Goal: Information Seeking & Learning: Learn about a topic

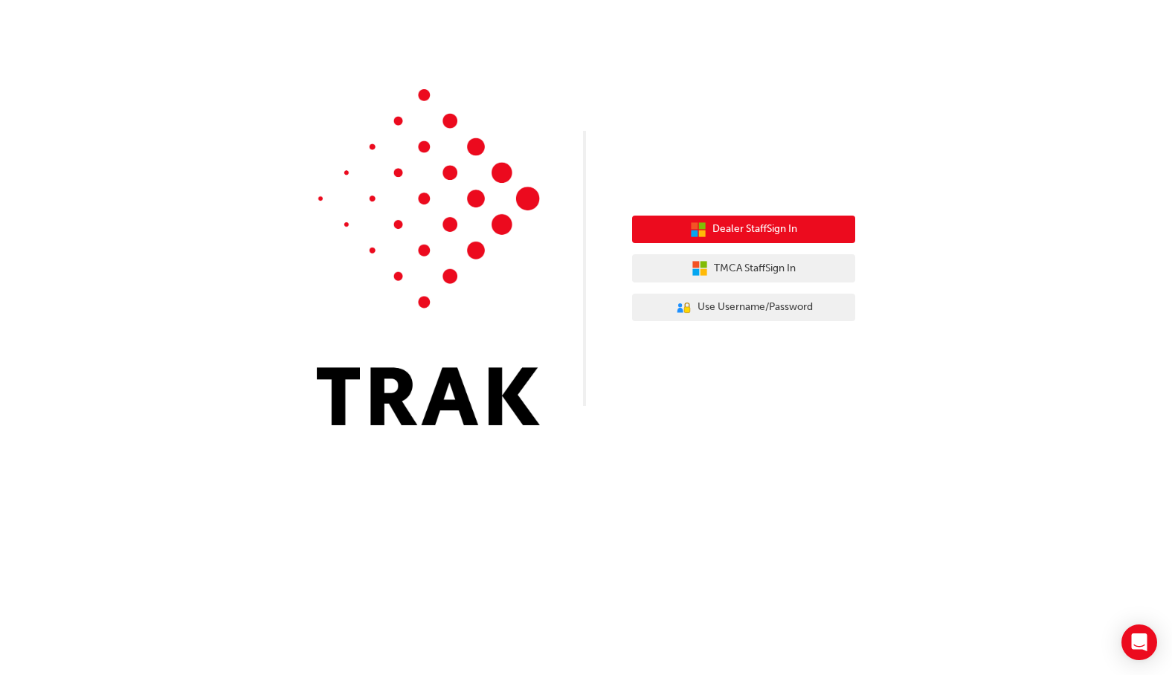
click at [784, 222] on span "Dealer Staff Sign In" at bounding box center [754, 229] width 85 height 17
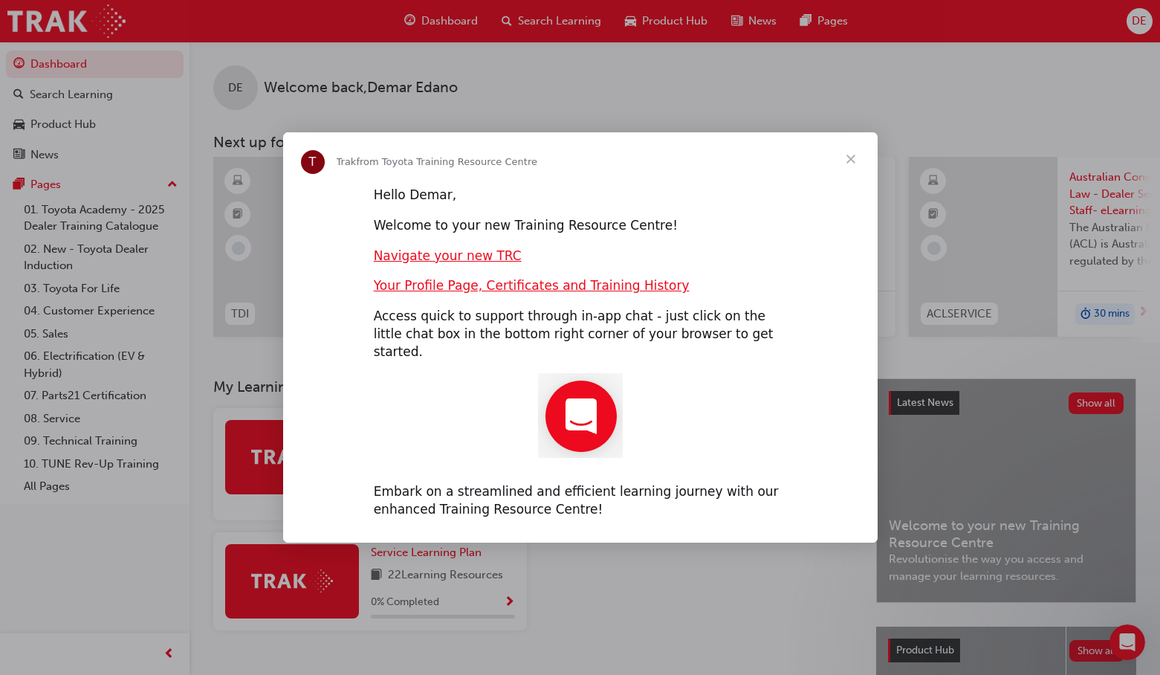
click at [846, 172] on span "Close" at bounding box center [851, 159] width 54 height 54
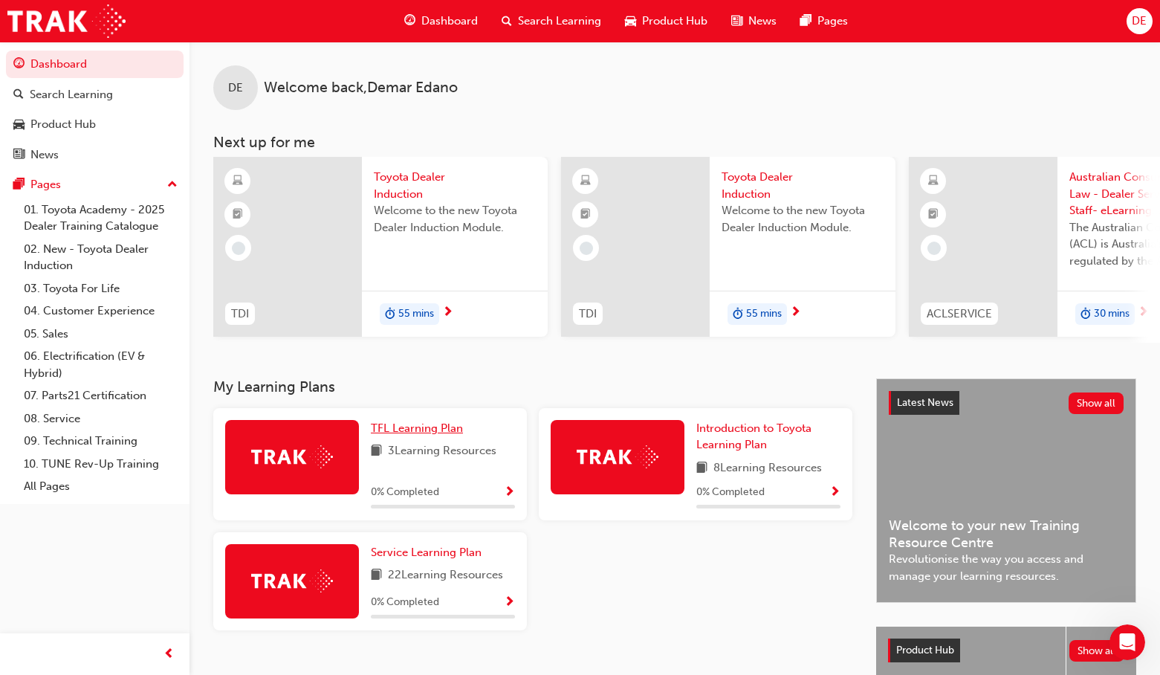
click at [430, 435] on span "TFL Learning Plan" at bounding box center [417, 428] width 92 height 13
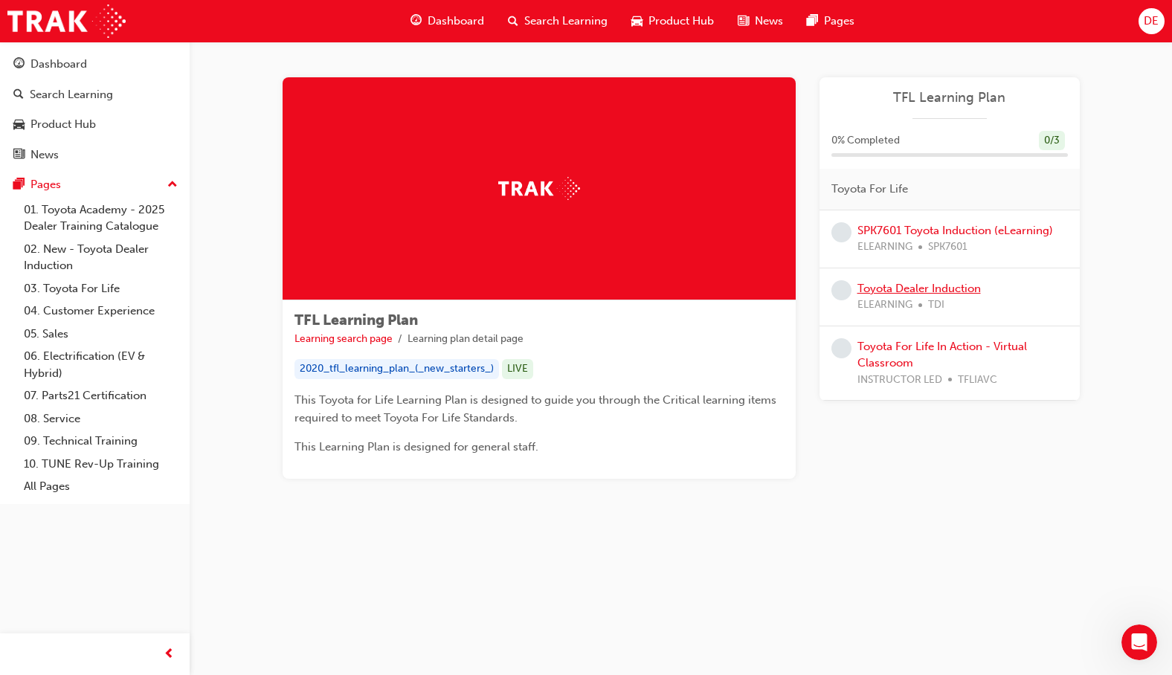
click at [960, 287] on link "Toyota Dealer Induction" at bounding box center [918, 288] width 123 height 13
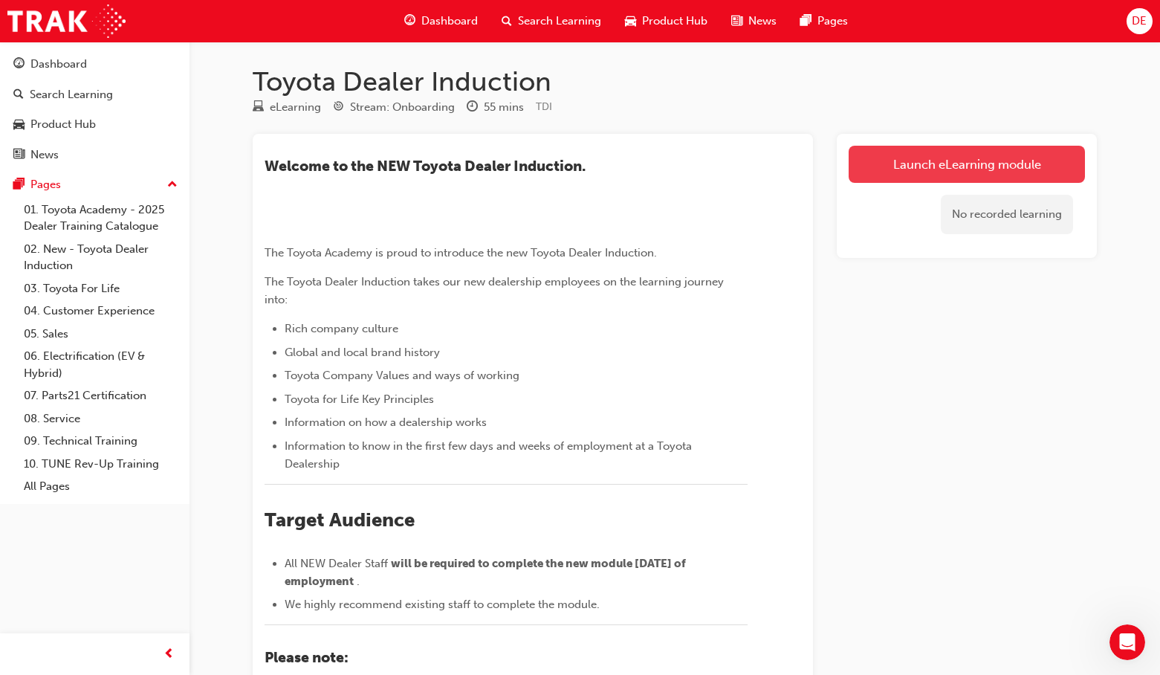
click at [966, 162] on link "Launch eLearning module" at bounding box center [967, 164] width 236 height 37
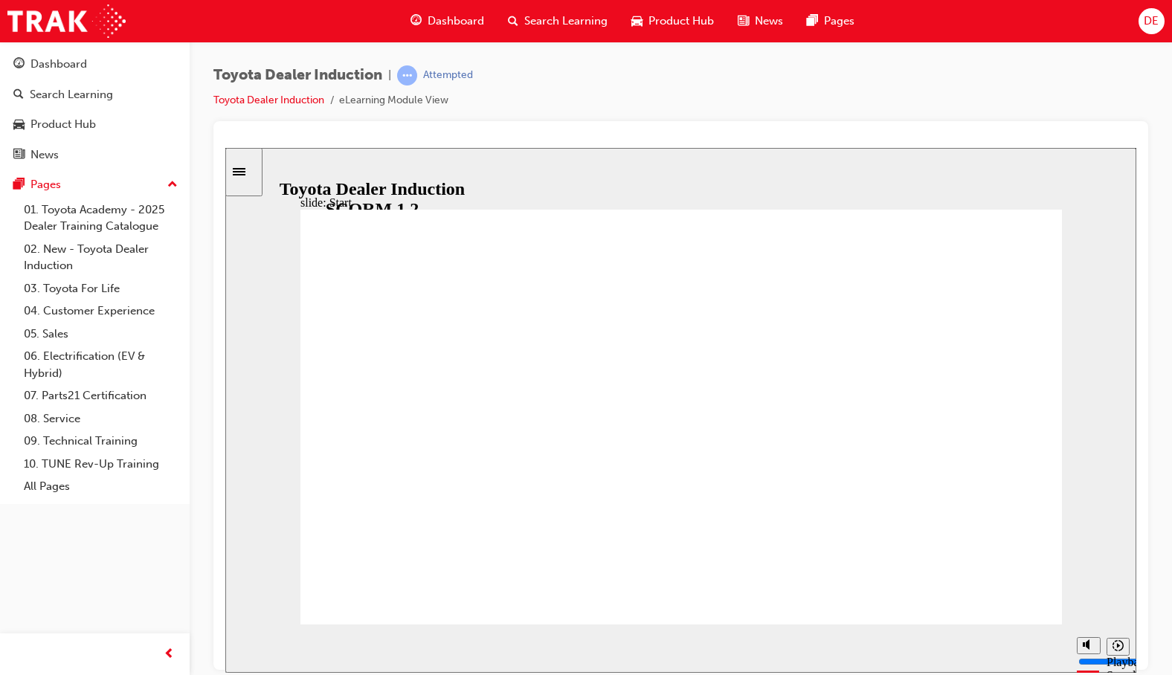
click at [245, 175] on icon "Sidebar Toggle" at bounding box center [239, 170] width 13 height 7
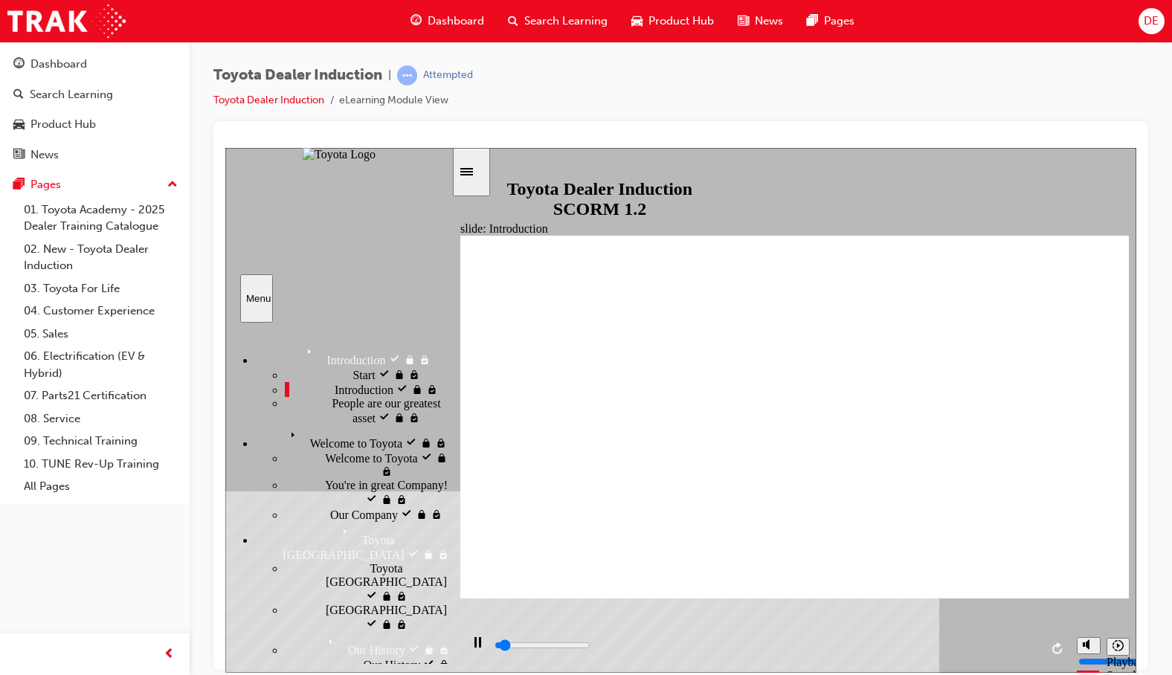
click at [332, 423] on span "People are our greatest asset" at bounding box center [392, 409] width 120 height 27
click at [323, 438] on span "Welcome to Toyota" at bounding box center [331, 430] width 92 height 13
click at [326, 463] on span "Welcome to Toyota" at bounding box center [371, 456] width 92 height 13
drag, startPoint x: 326, startPoint y: 453, endPoint x: 329, endPoint y: 471, distance: 18.1
click at [328, 478] on span "You're in great Company!" at bounding box center [386, 484] width 123 height 13
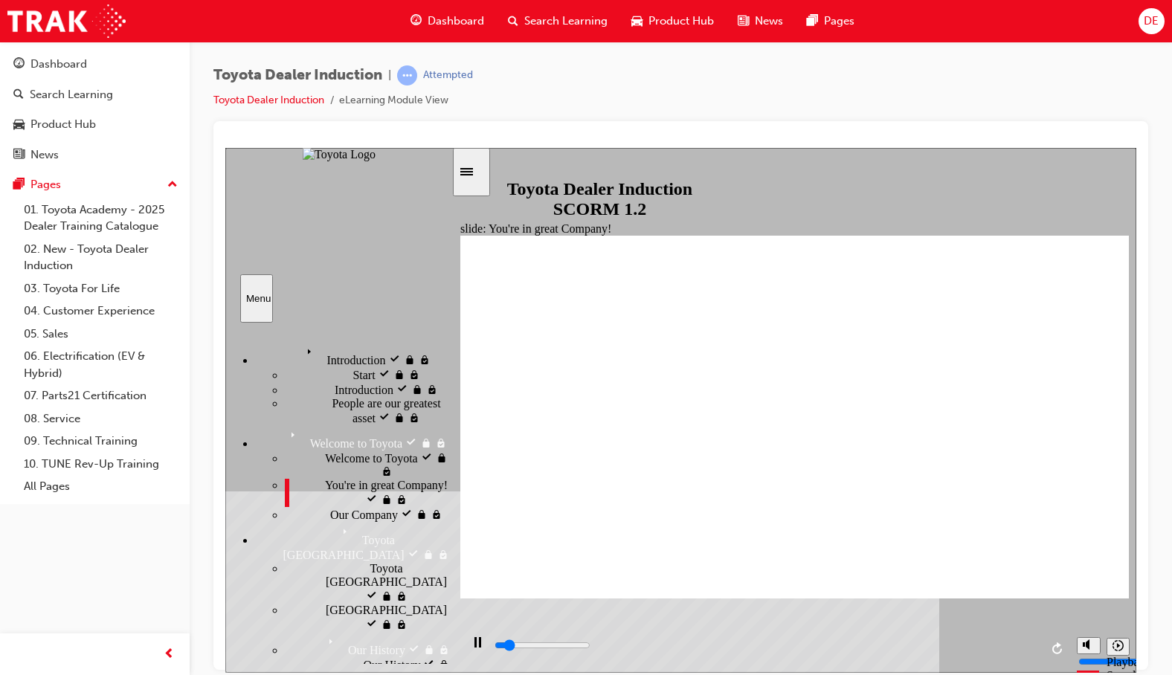
click at [331, 506] on span "Our Company" at bounding box center [364, 512] width 68 height 13
click at [369, 561] on span "Toyota [GEOGRAPHIC_DATA]" at bounding box center [429, 574] width 121 height 27
click at [313, 603] on div "[GEOGRAPHIC_DATA] [GEOGRAPHIC_DATA]" at bounding box center [368, 617] width 167 height 28
click at [347, 656] on div "Our History Our History" at bounding box center [382, 670] width 137 height 28
click at [339, 521] on div "Toyota [GEOGRAPHIC_DATA] Toyota Japan" at bounding box center [353, 541] width 196 height 40
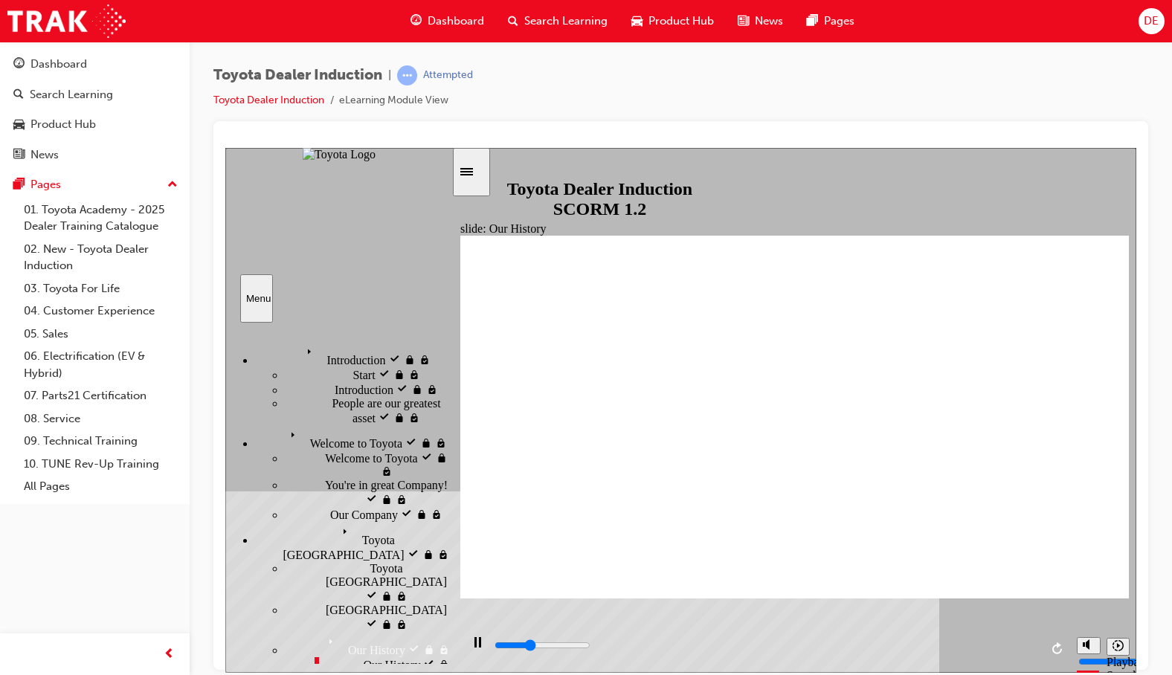
click at [339, 521] on div "Toyota [GEOGRAPHIC_DATA] Toyota Japan" at bounding box center [353, 541] width 196 height 40
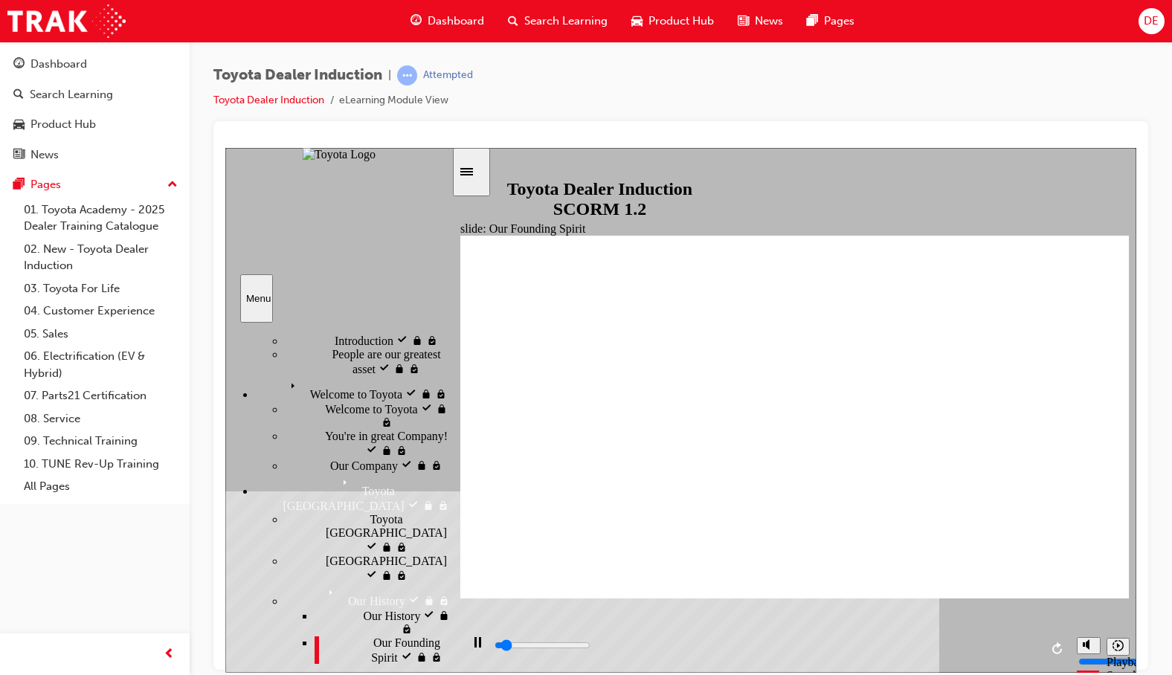
scroll to position [74, 0]
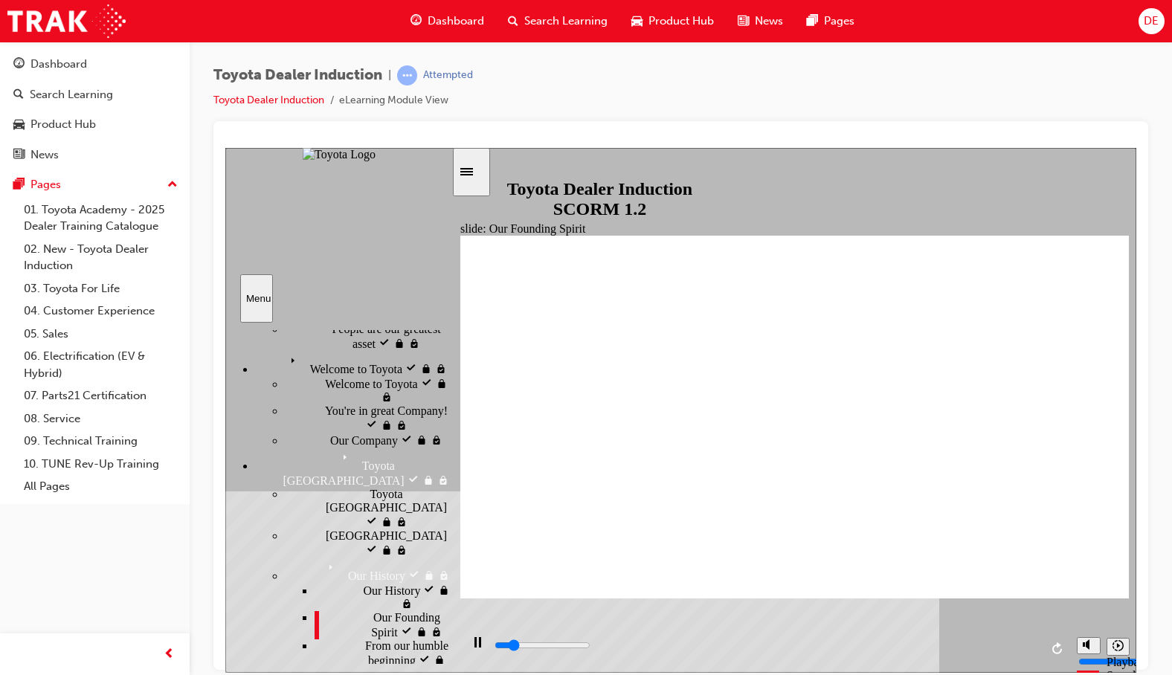
click at [365, 639] on span "From our humble beginning" at bounding box center [408, 652] width 86 height 27
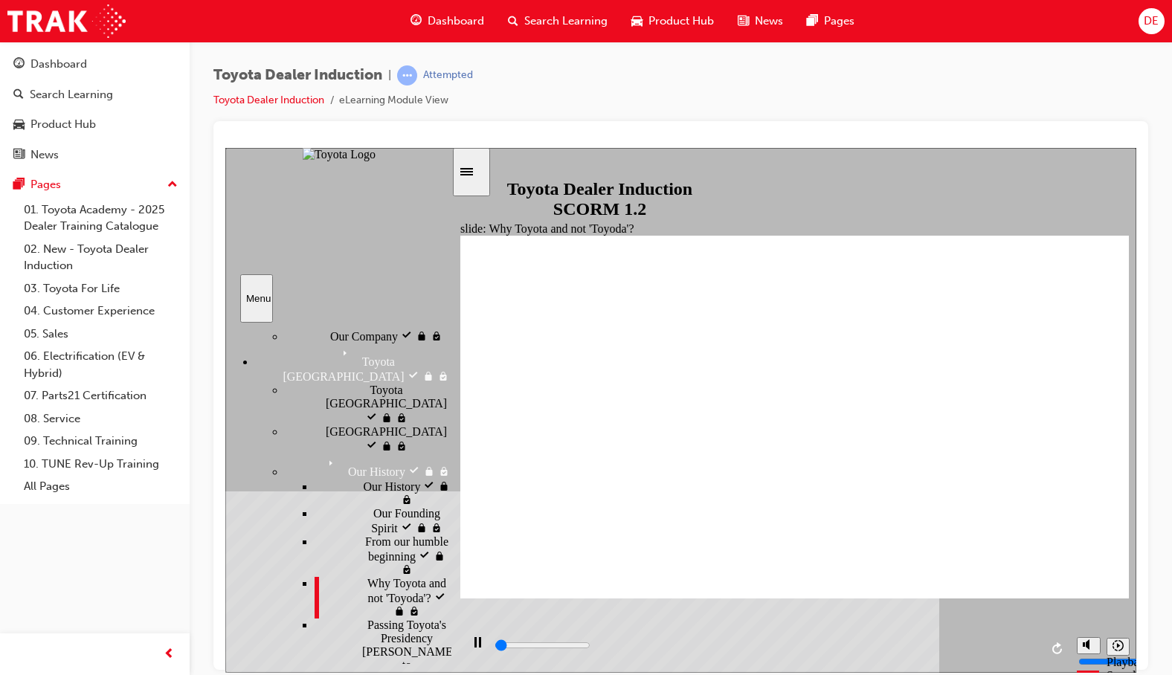
scroll to position [223, 0]
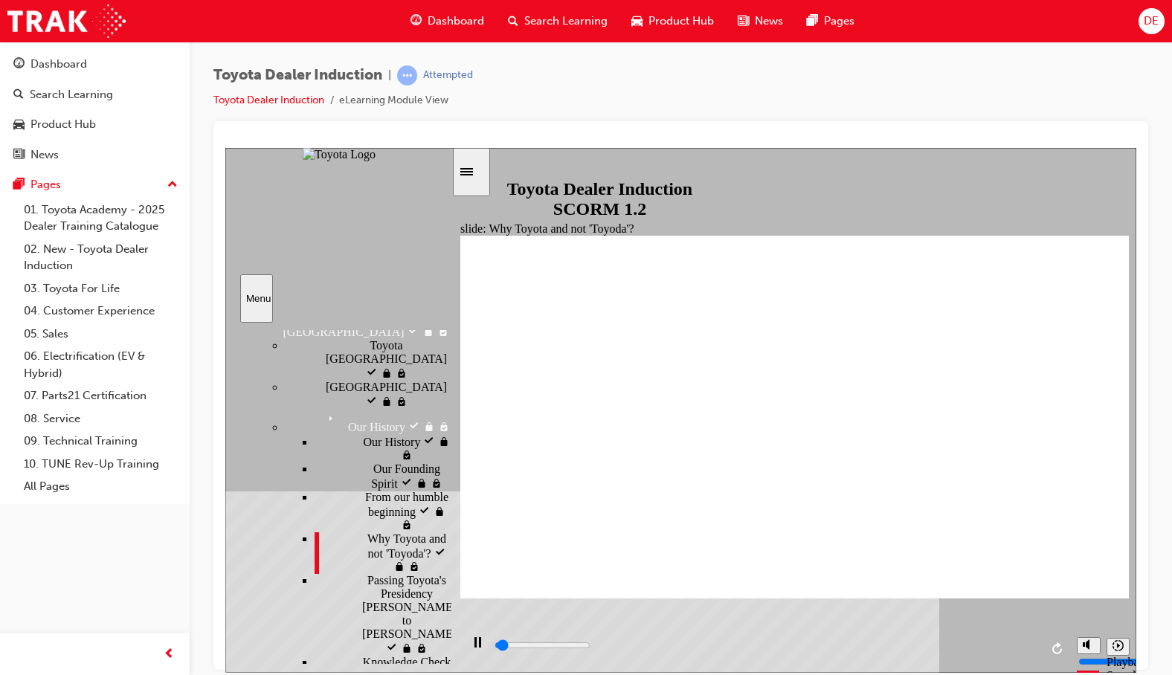
drag, startPoint x: 372, startPoint y: 474, endPoint x: 374, endPoint y: 482, distance: 8.3
click at [373, 573] on span "Passing Toyota's Presidency [PERSON_NAME] to [PERSON_NAME]" at bounding box center [414, 606] width 94 height 67
click at [372, 655] on div "Knowledge Check Knowledge Check" at bounding box center [382, 669] width 137 height 28
type input "1900"
radio input "true"
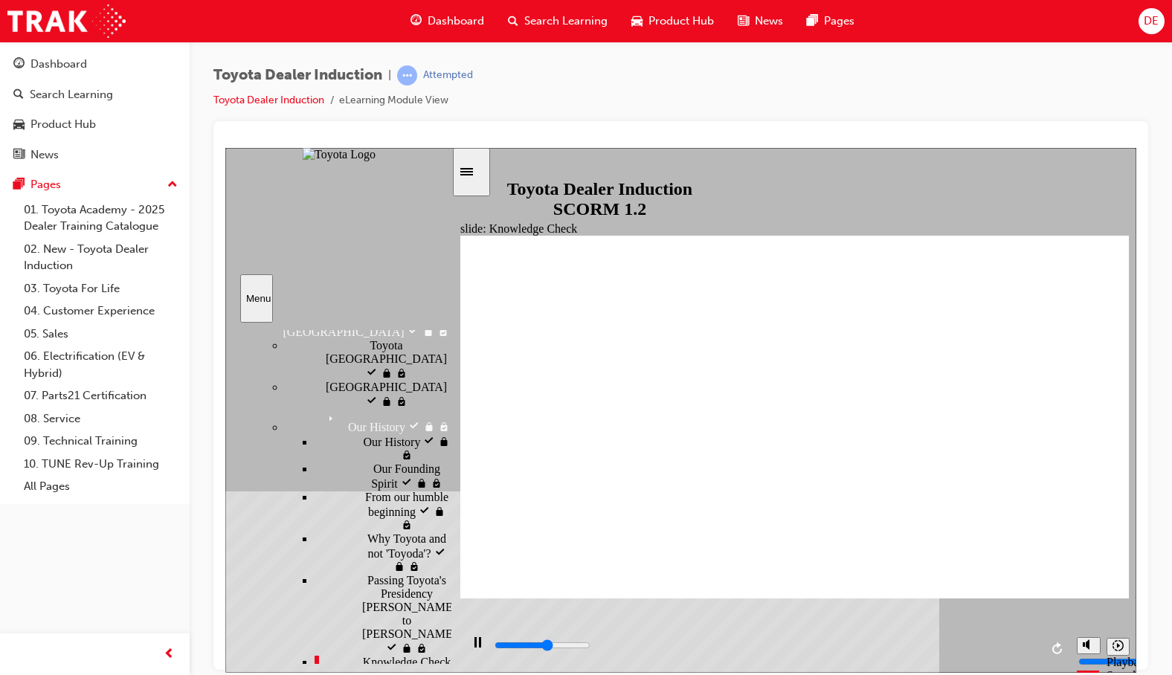
type input "3200"
radio input "true"
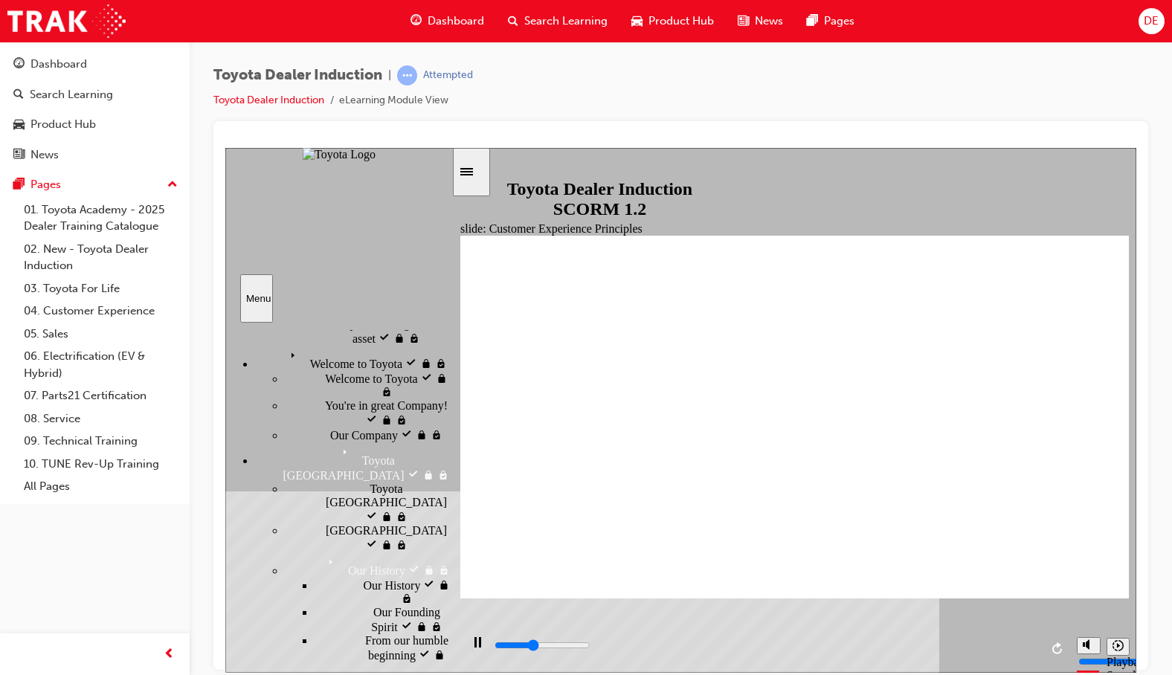
scroll to position [0, 0]
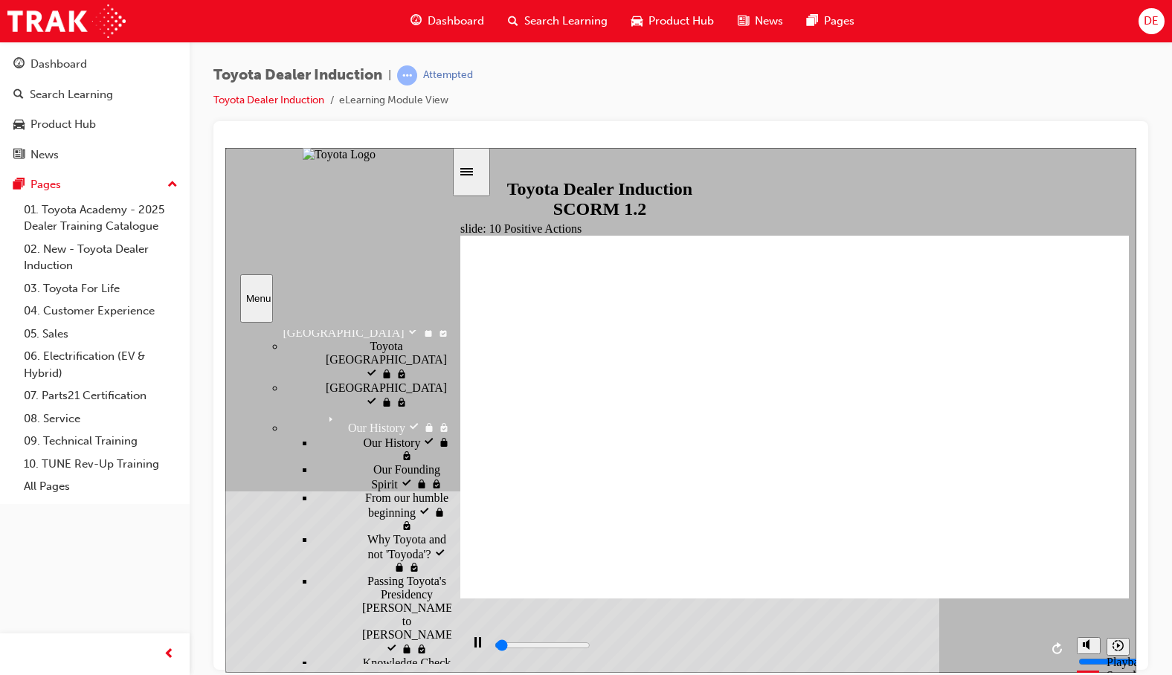
scroll to position [223, 0]
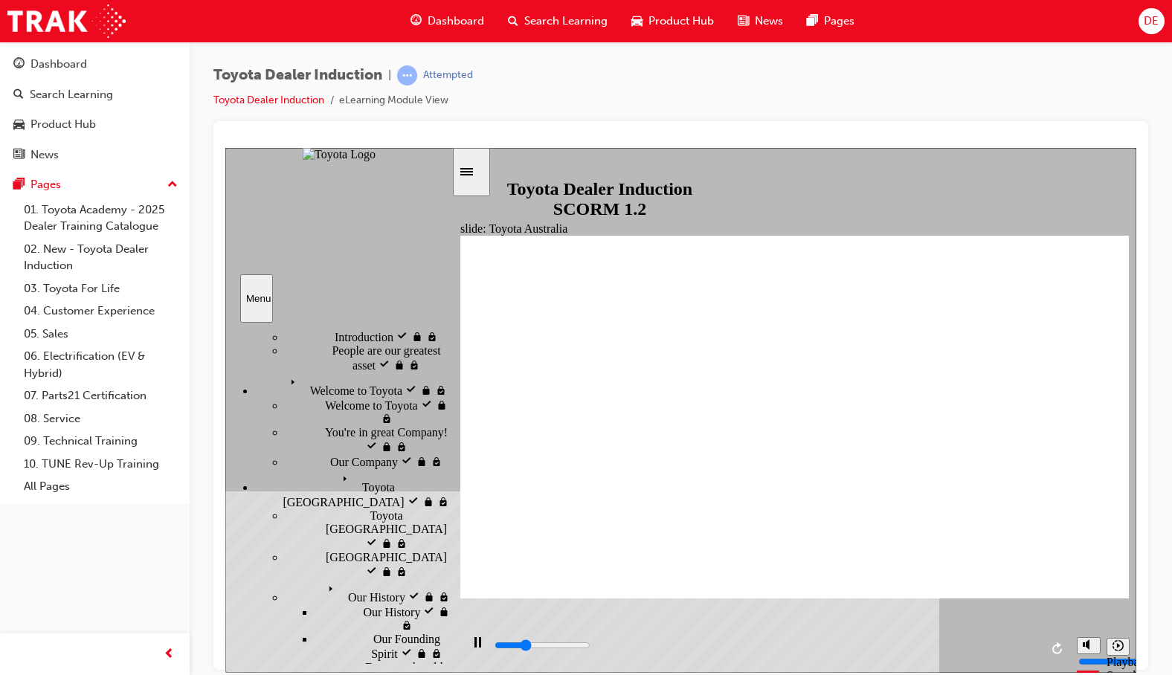
scroll to position [0, 0]
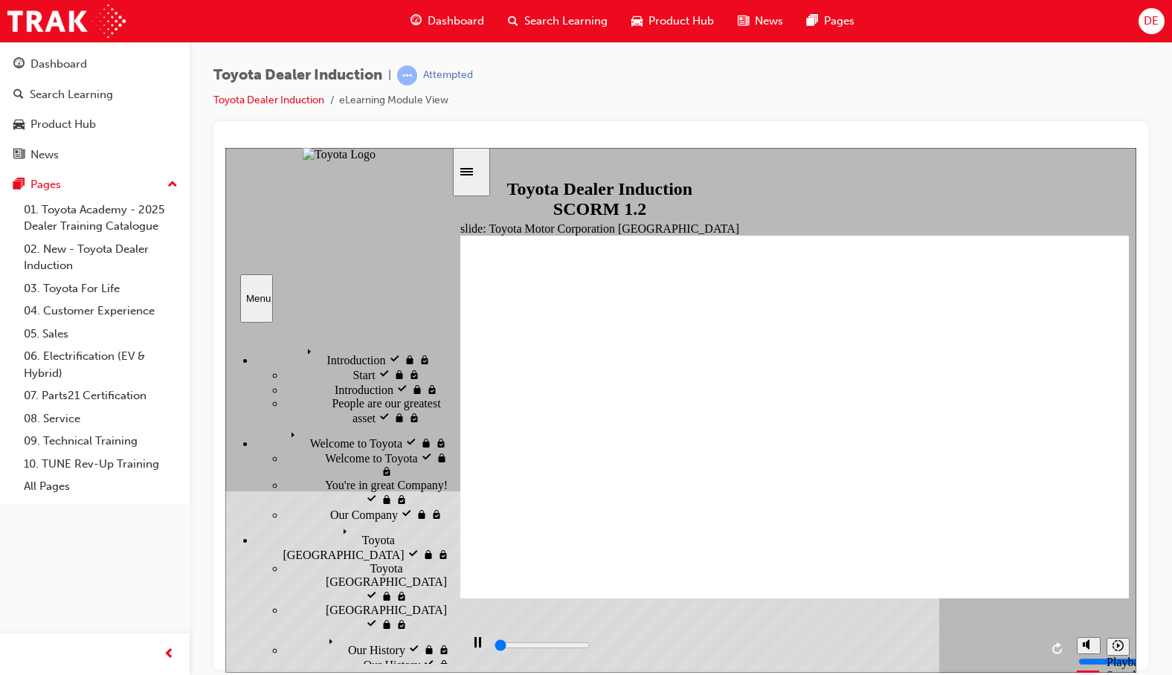
scroll to position [74, 0]
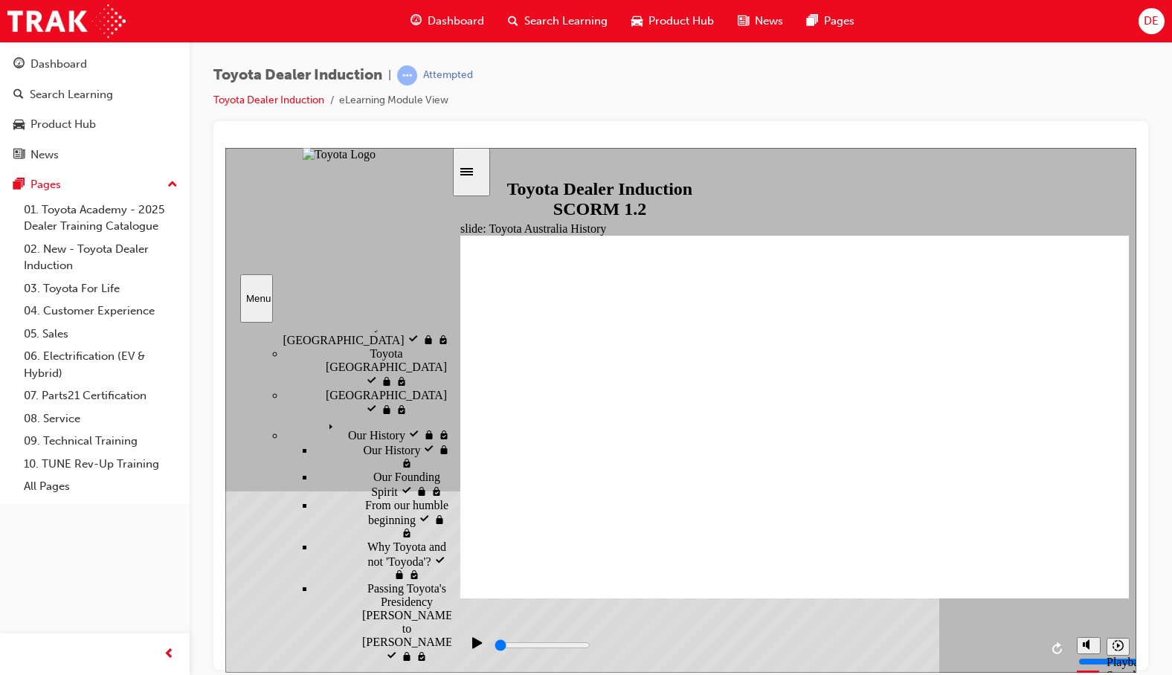
scroll to position [223, 0]
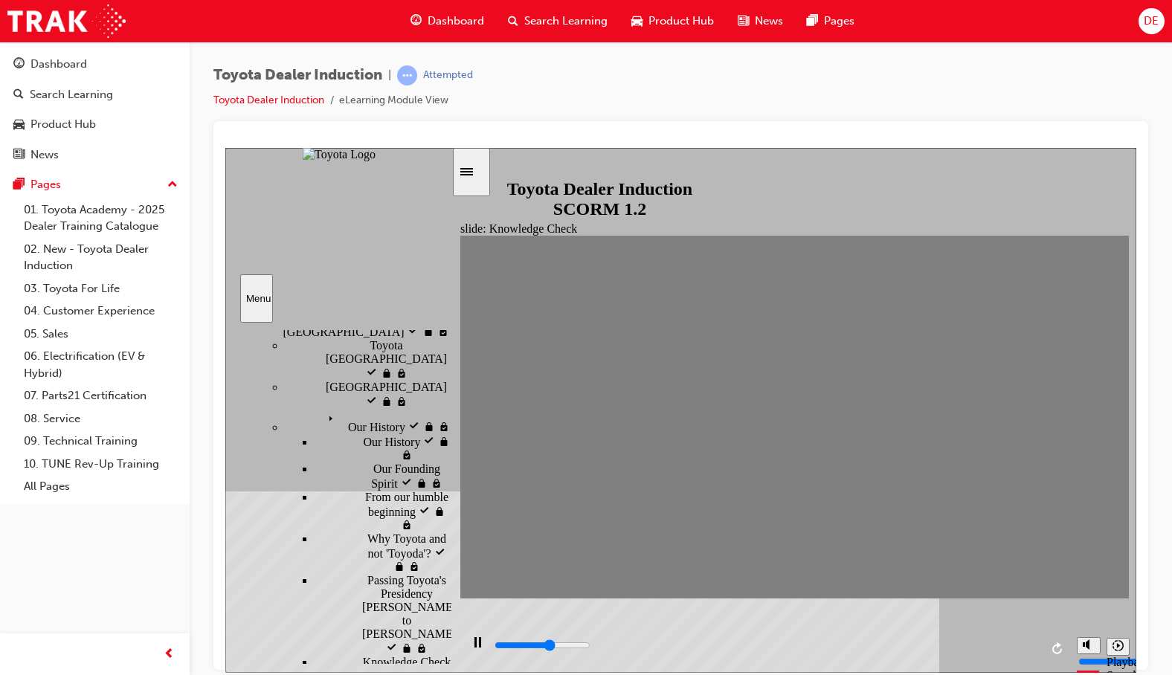
type input "2900"
radio input "true"
type input "1800"
radio input "true"
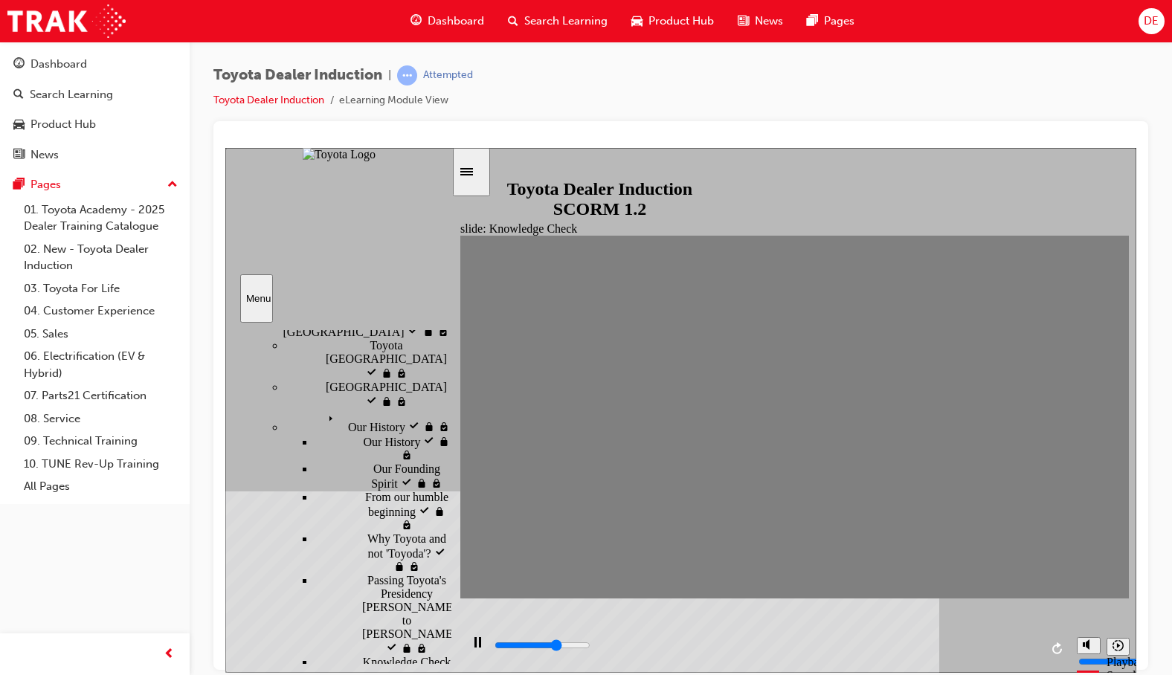
type input "2500"
radio input "true"
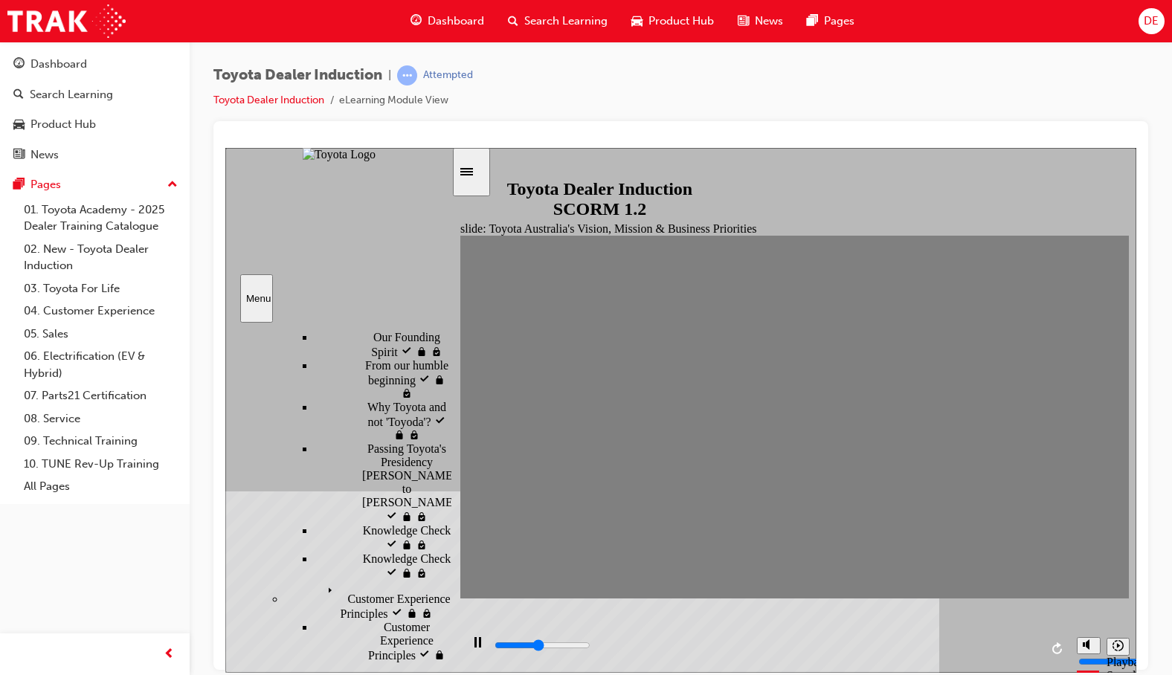
scroll to position [372, 0]
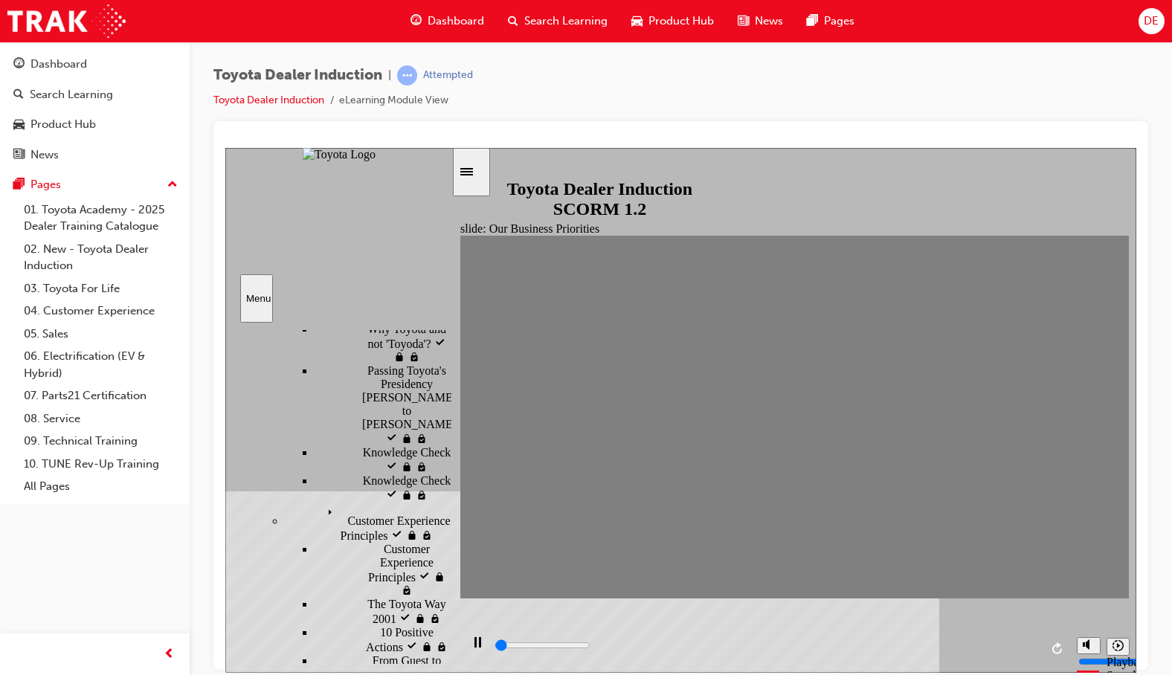
scroll to position [520, 0]
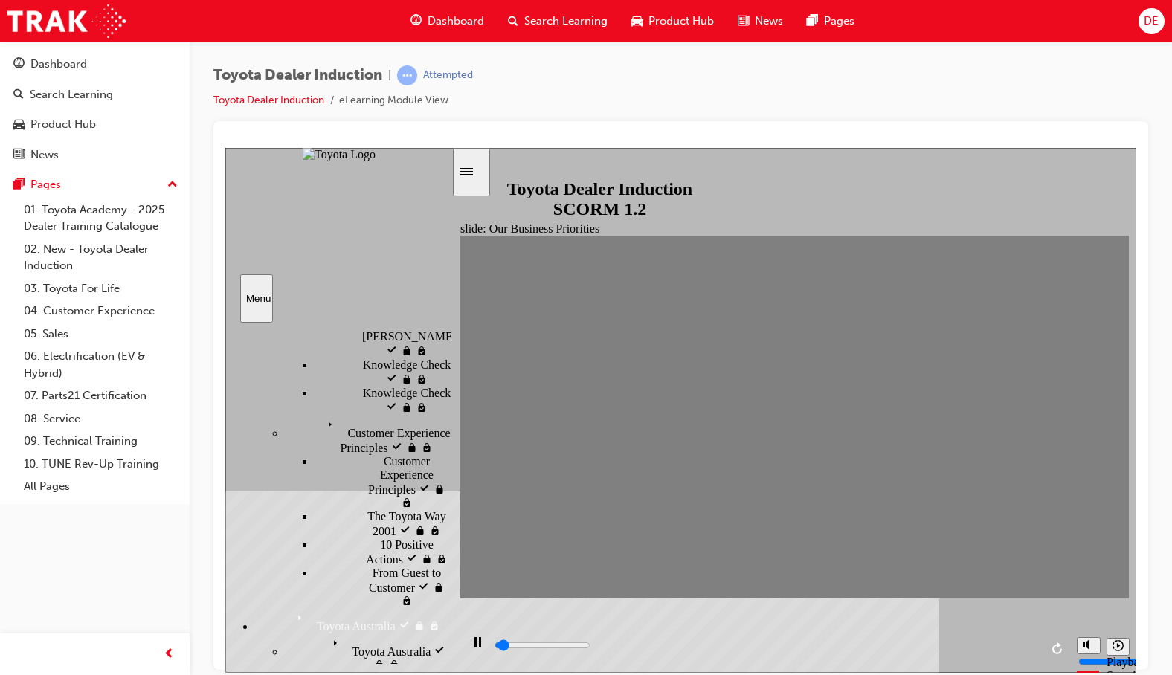
type input "2400"
type input "Happiness"
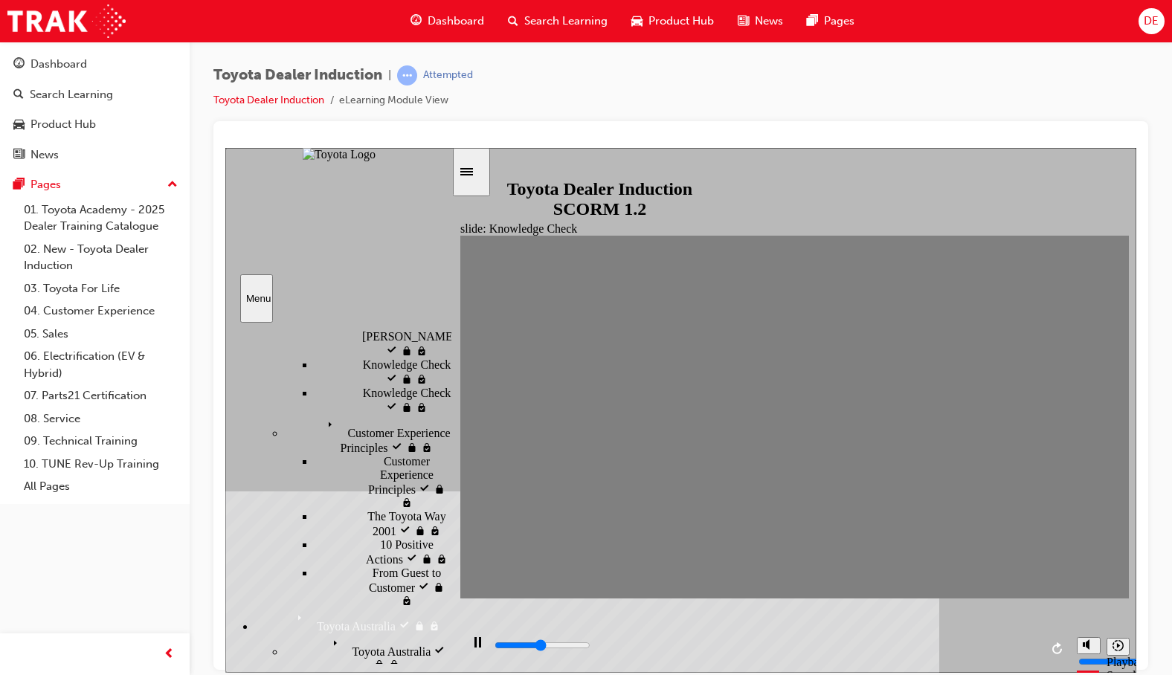
type input "Happiness"
type input "3900"
type input "Happiness"
type input "4300"
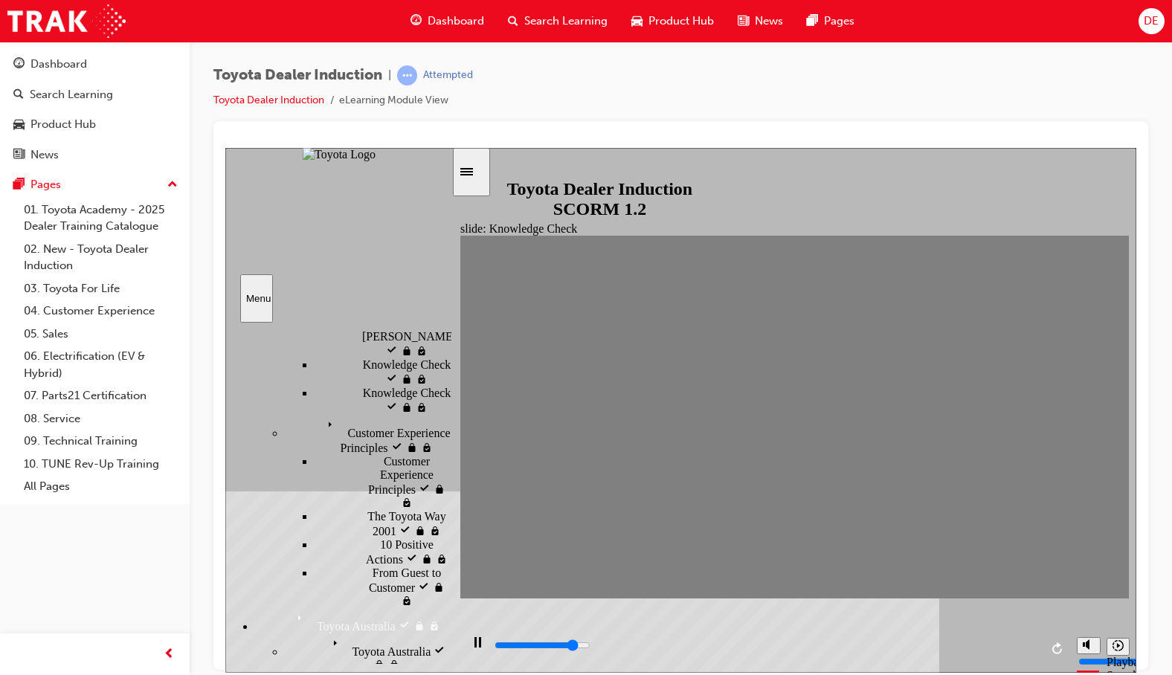
type input "Happiness"
type input "2100"
type input "moved"
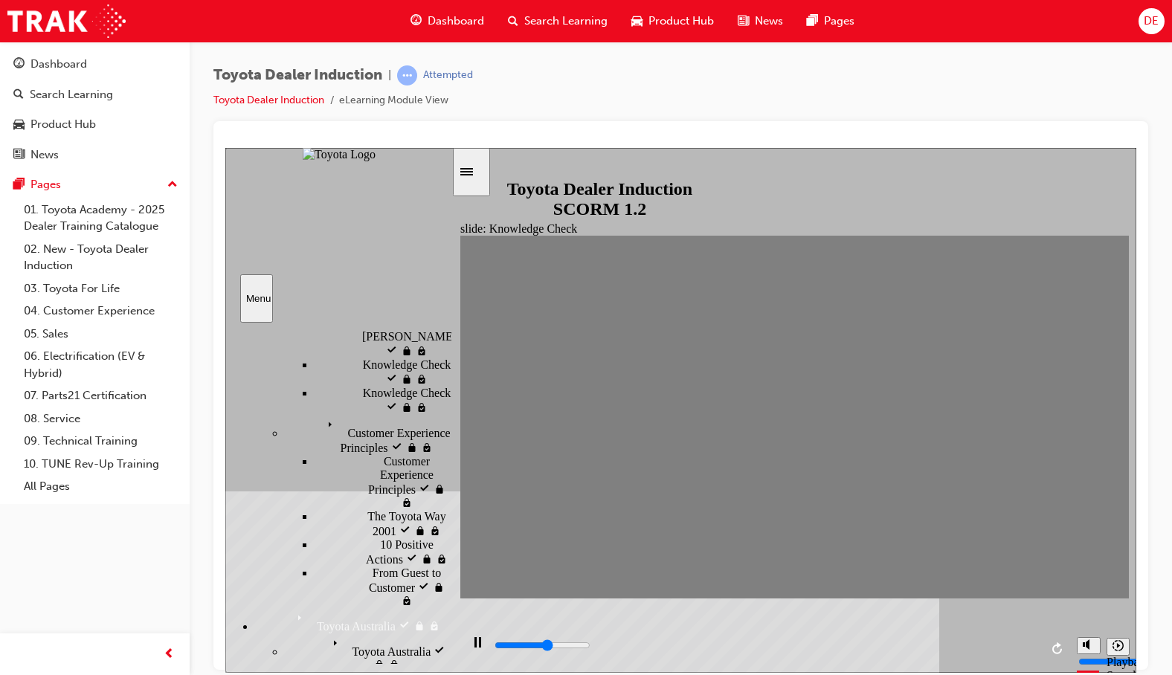
type input "3700"
type input "moved"
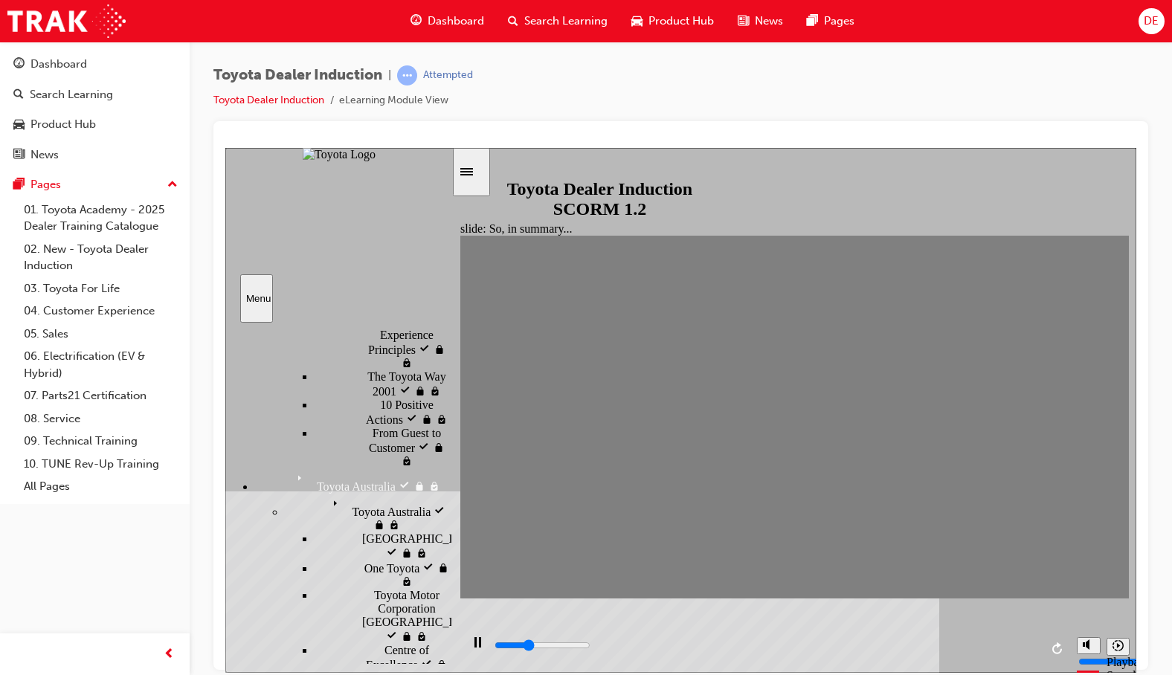
scroll to position [669, 0]
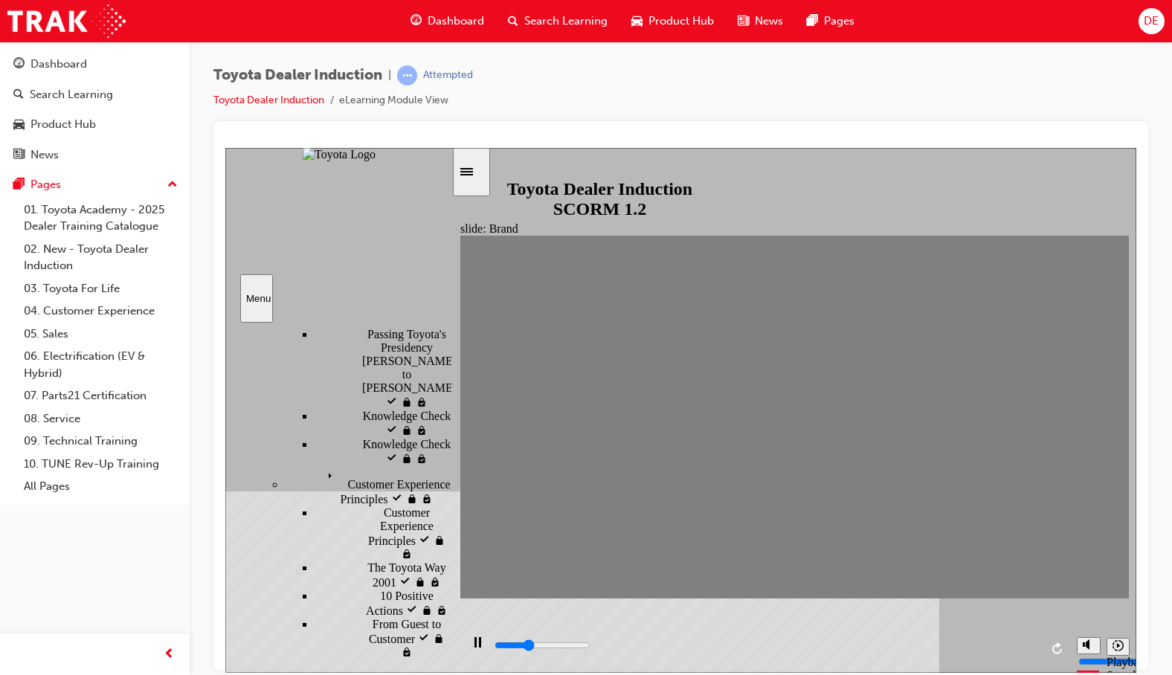
scroll to position [446, 0]
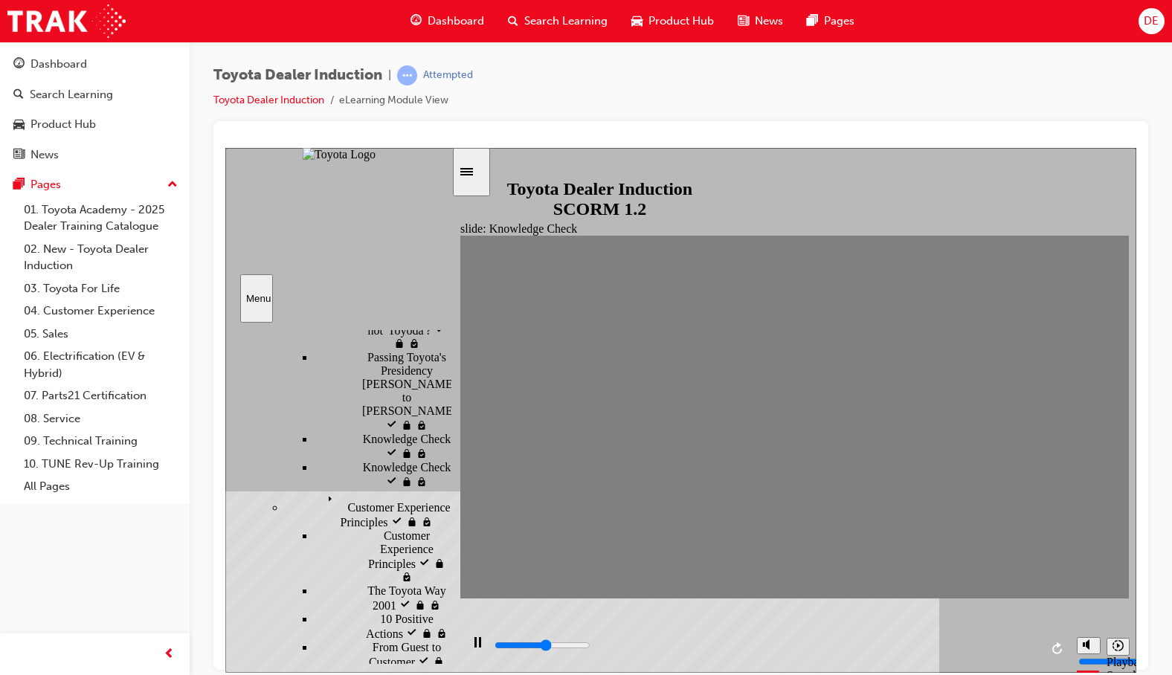
type input "2700"
radio input "true"
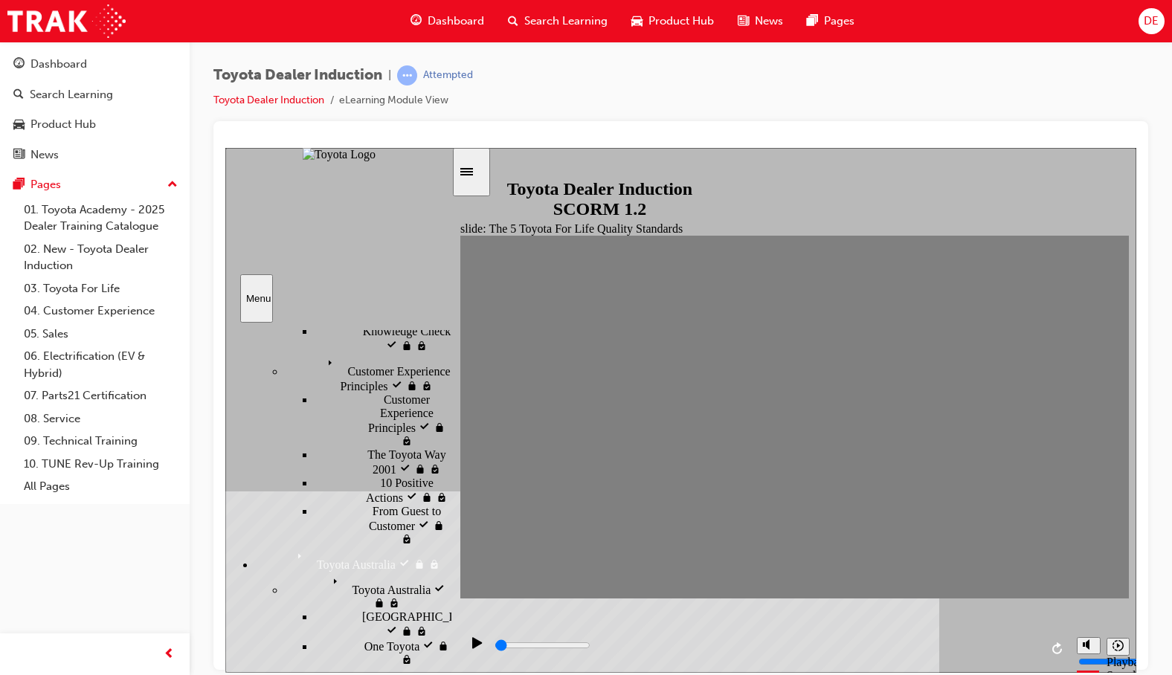
scroll to position [595, 0]
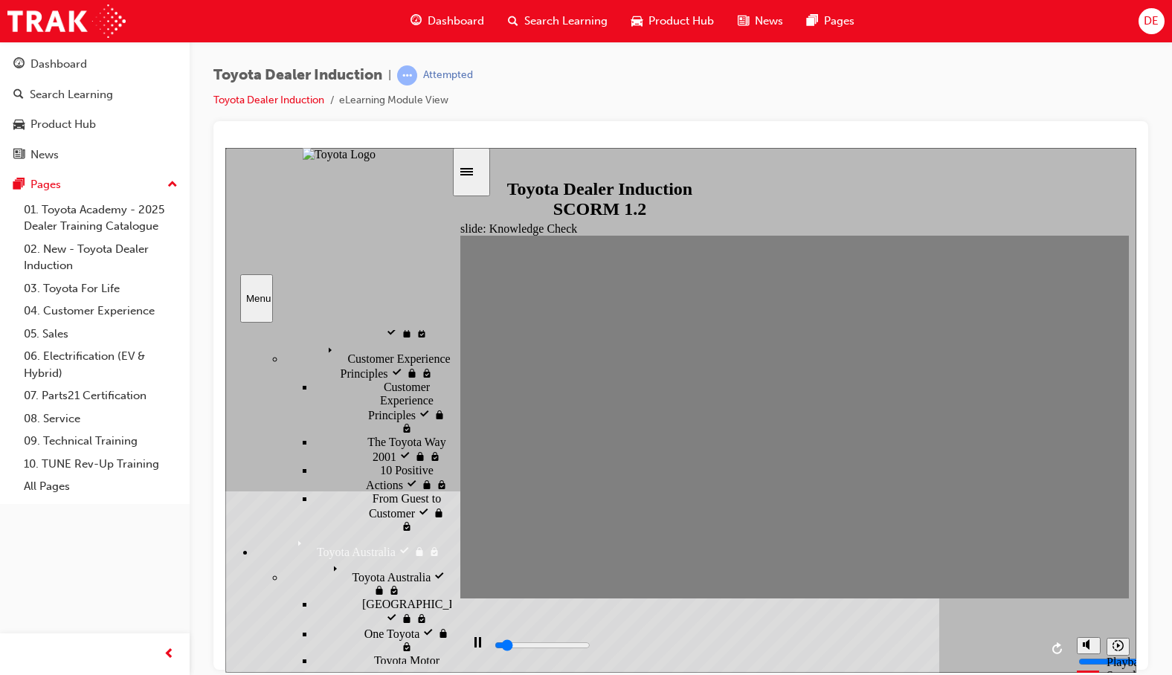
type input "0"
radio input "true"
drag, startPoint x: 405, startPoint y: 462, endPoint x: 407, endPoint y: 485, distance: 23.9
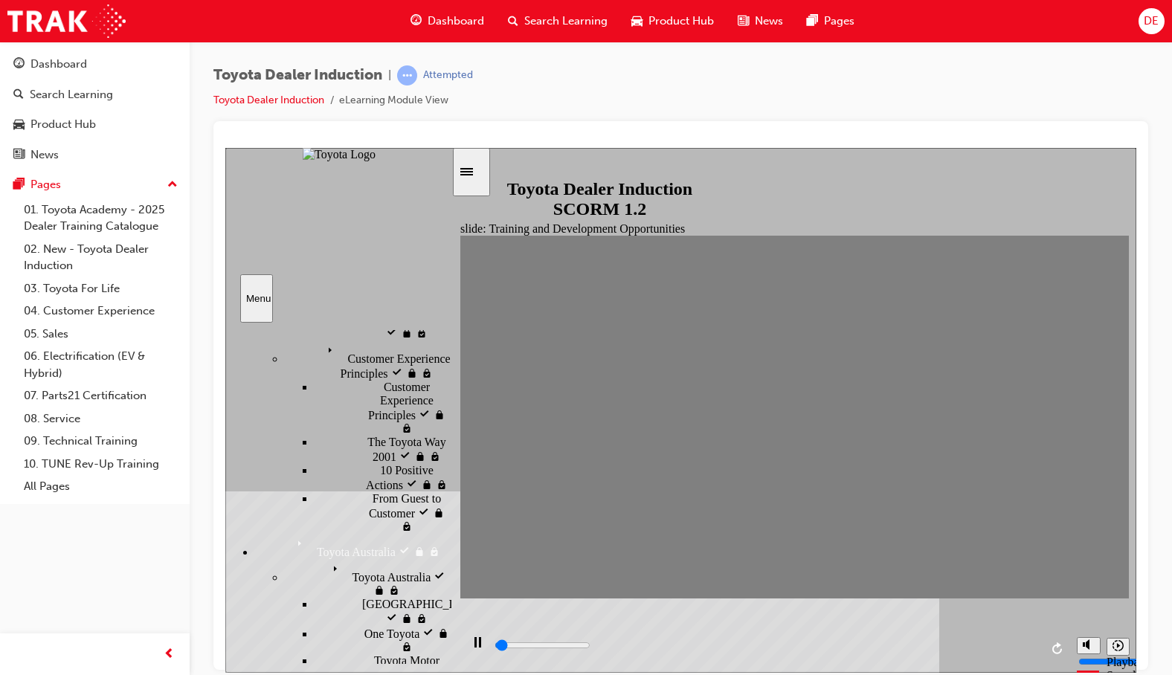
type input "2500"
radio input "true"
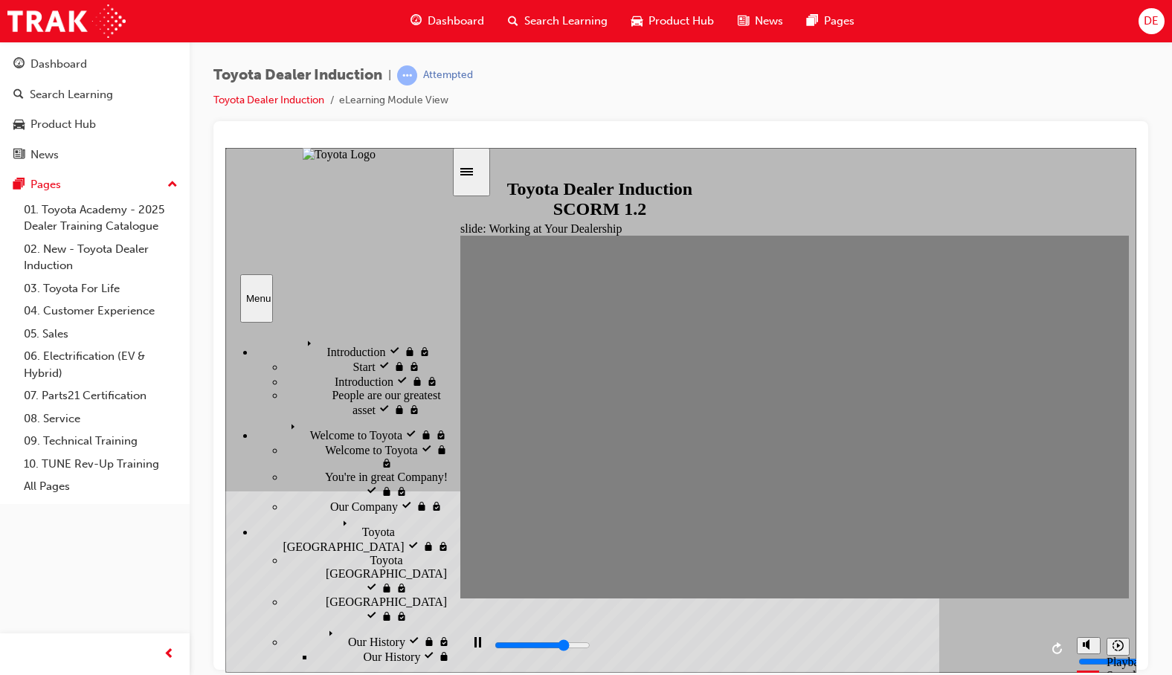
scroll to position [0, 0]
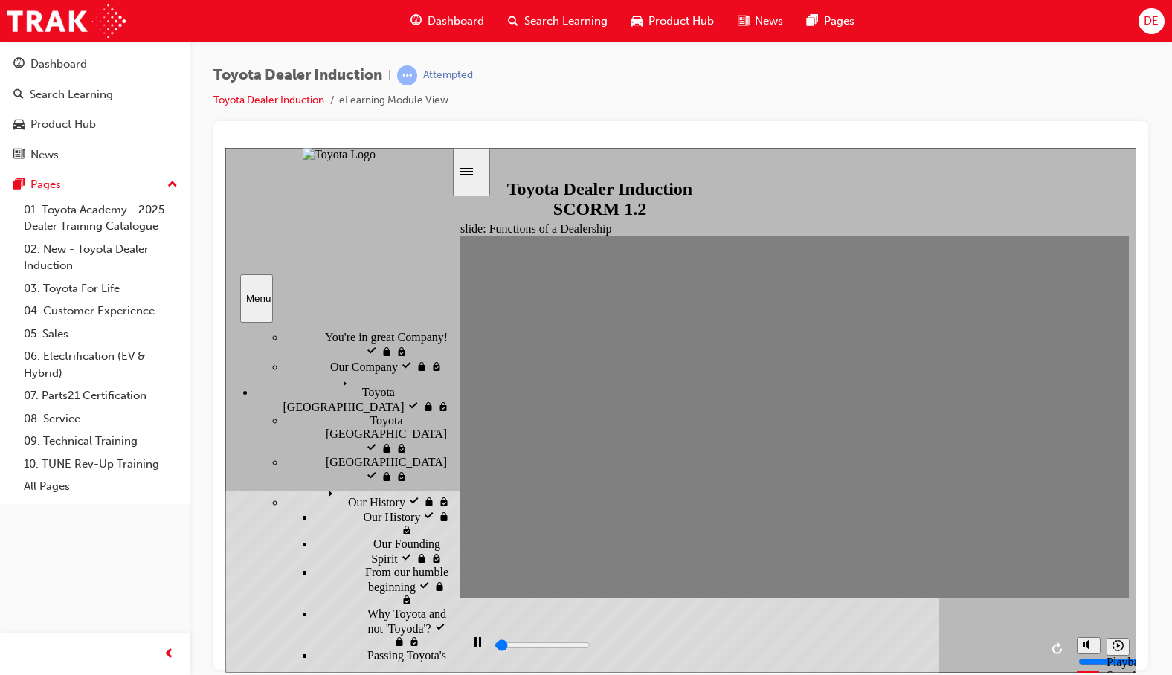
scroll to position [149, 0]
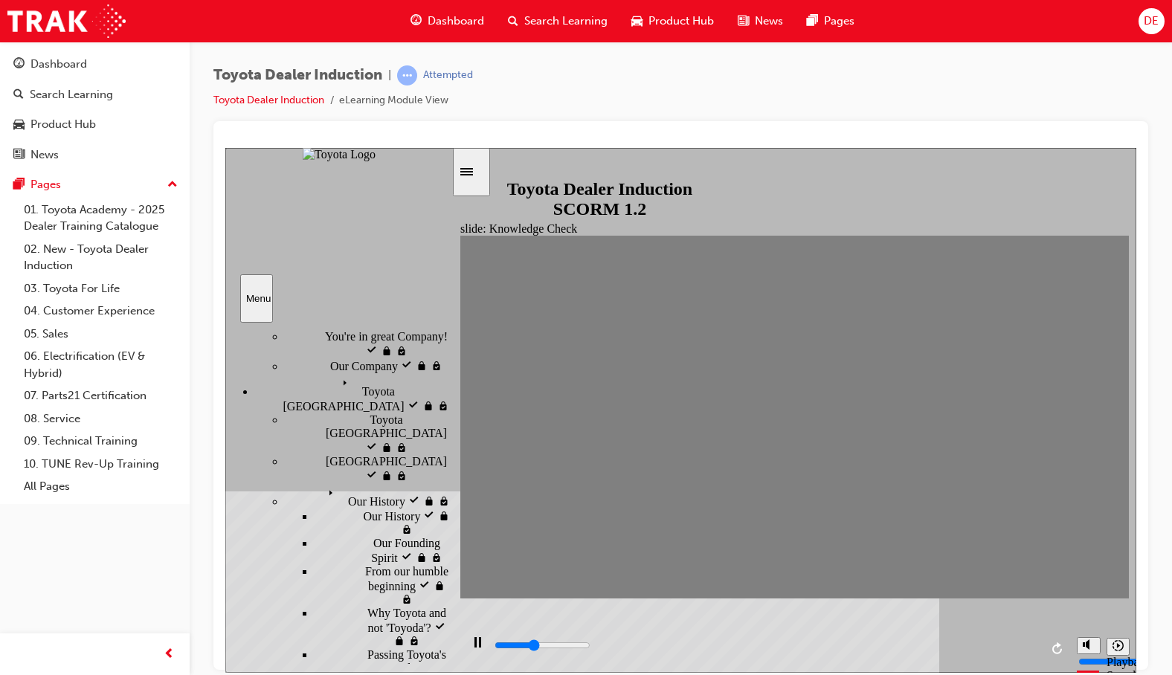
type input "2100"
radio input "true"
type input "3100"
radio input "true"
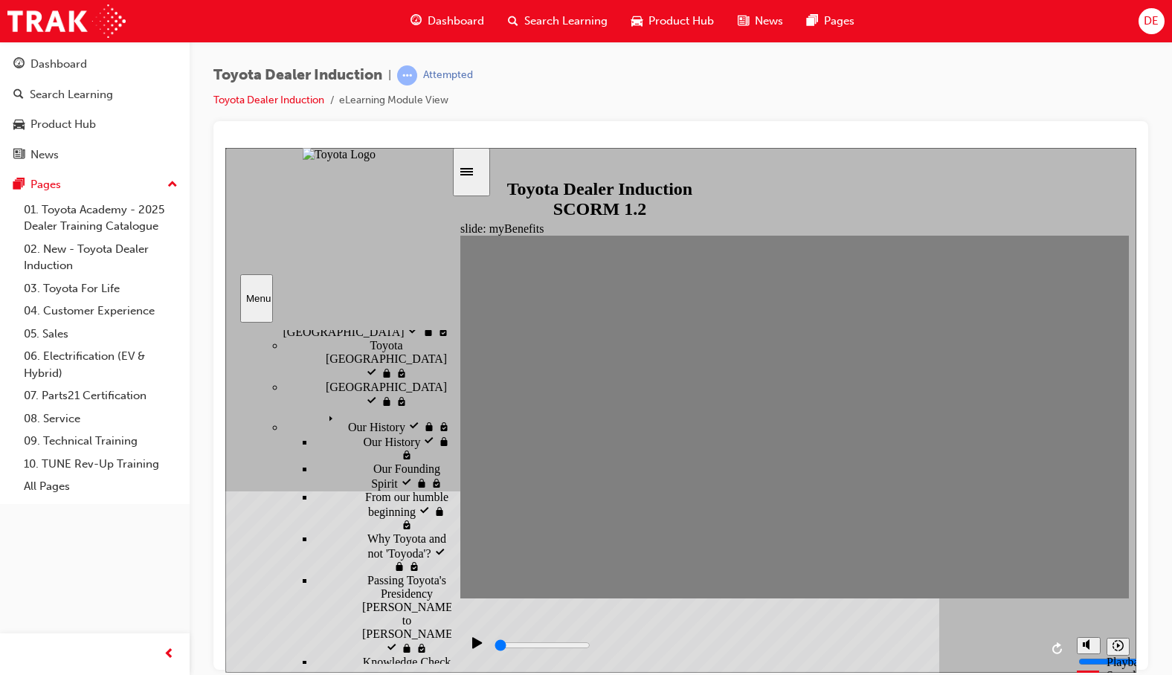
type input "2400"
type input "Toyota engage app"
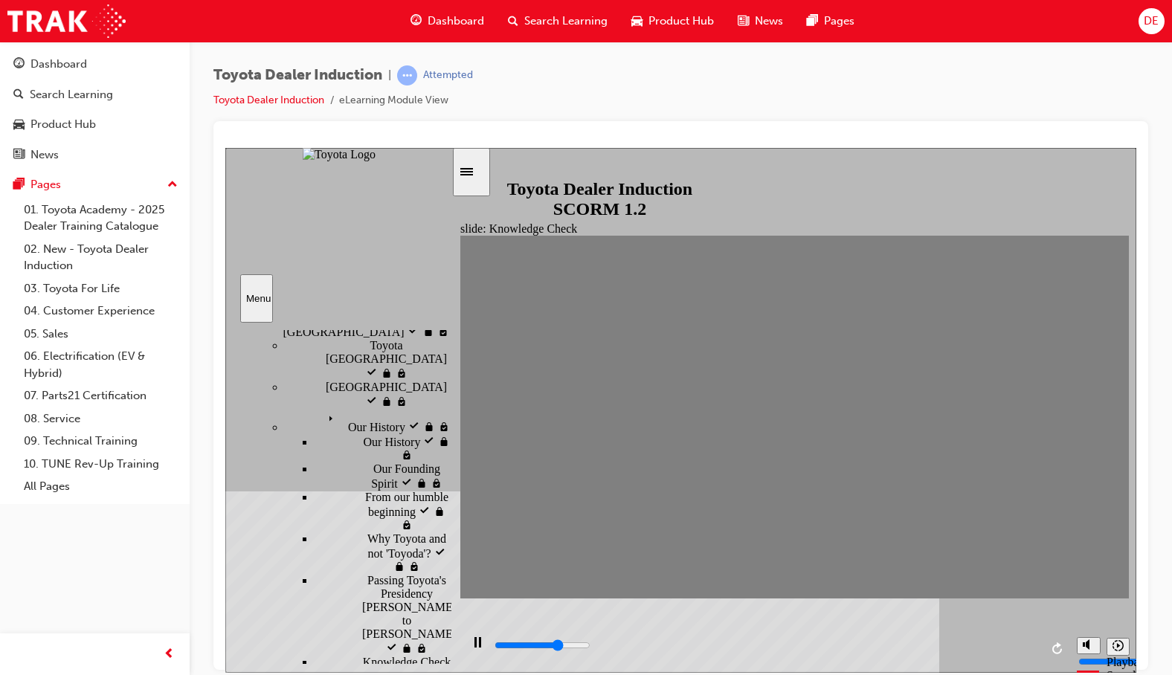
type input "3800"
type input "Toyota engage app"
type input "4500"
type input "Toyota engage app"
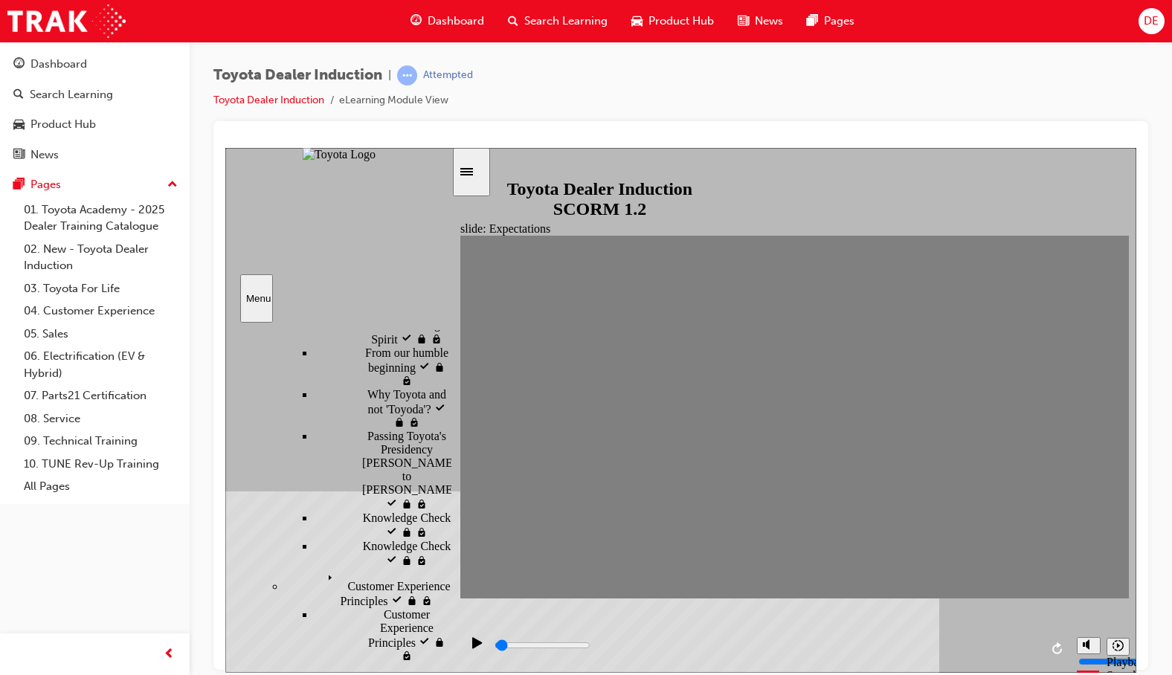
scroll to position [372, 0]
type input "1300"
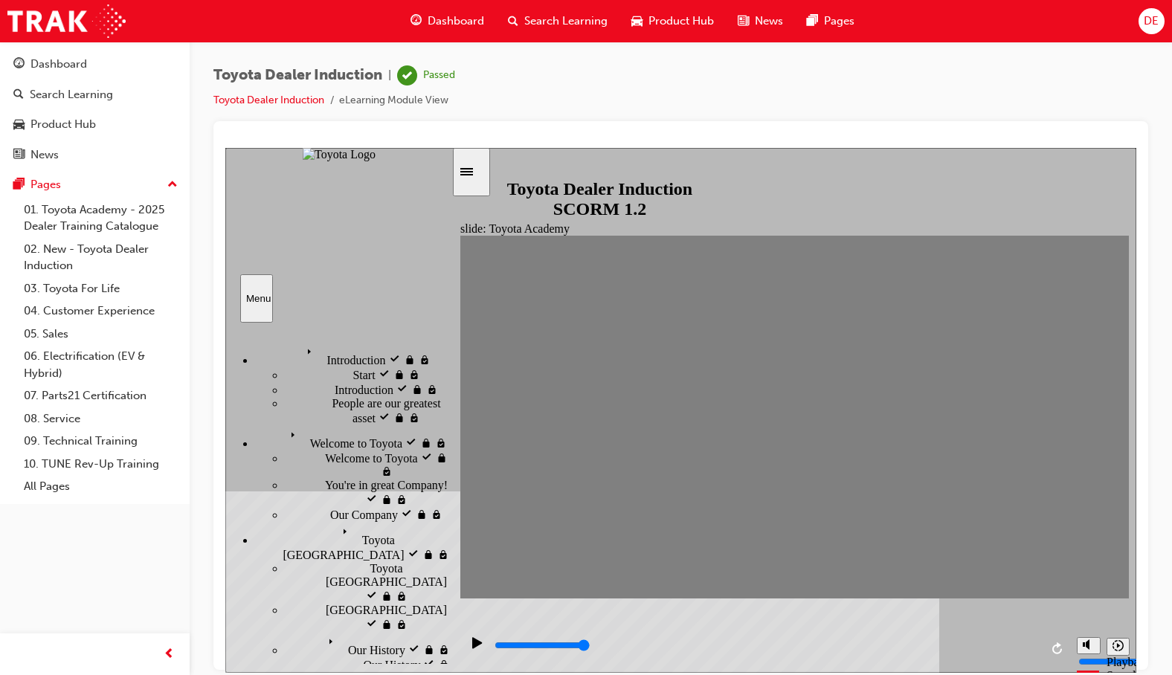
click at [1147, 22] on span "DE" at bounding box center [1150, 21] width 15 height 17
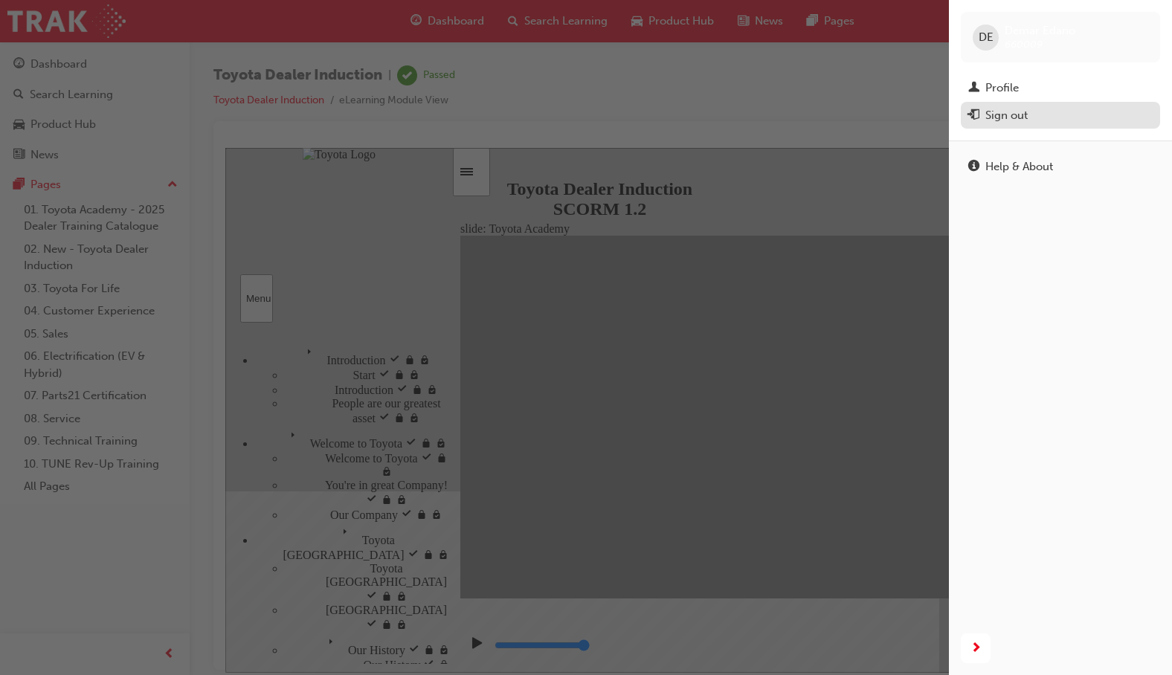
click at [1037, 111] on div "Sign out" at bounding box center [1060, 115] width 184 height 19
